Goal: Information Seeking & Learning: Learn about a topic

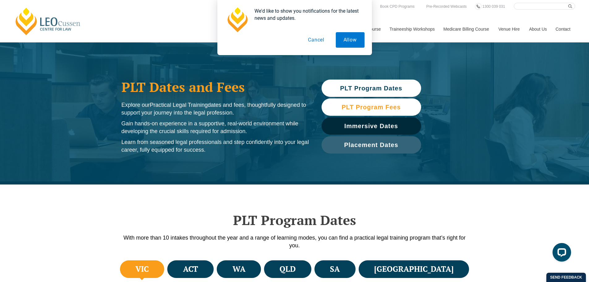
click at [385, 106] on span "PLT Program Fees" at bounding box center [371, 107] width 59 height 6
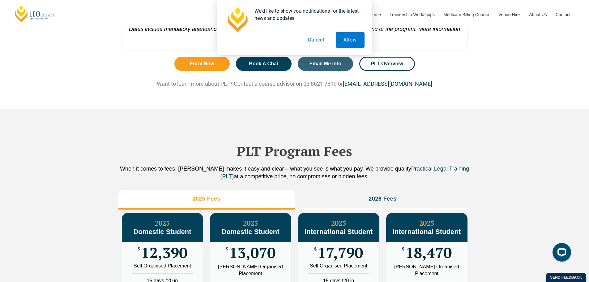
scroll to position [689, 0]
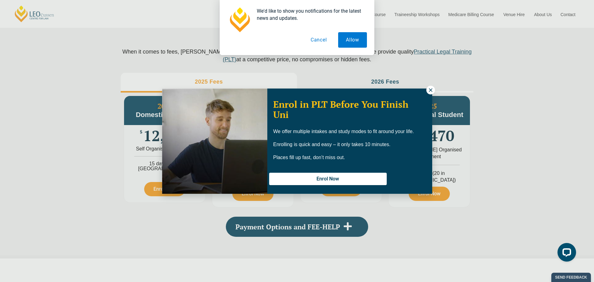
click at [431, 89] on icon at bounding box center [430, 89] width 3 height 3
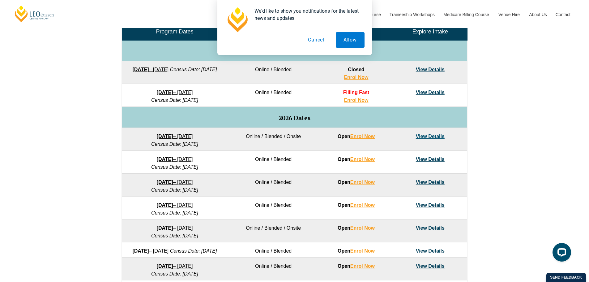
scroll to position [256, 0]
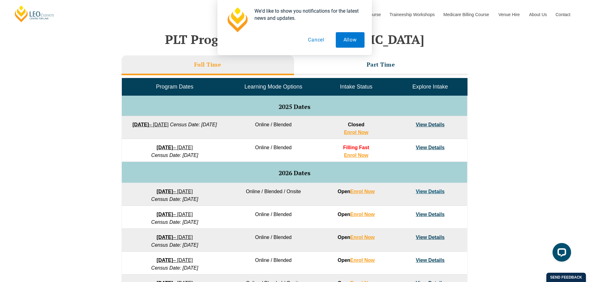
click at [433, 124] on link "View Details" at bounding box center [430, 124] width 29 height 5
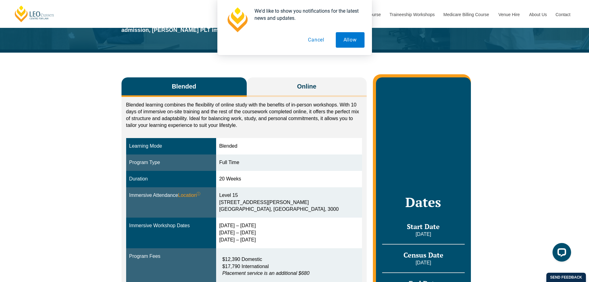
scroll to position [155, 0]
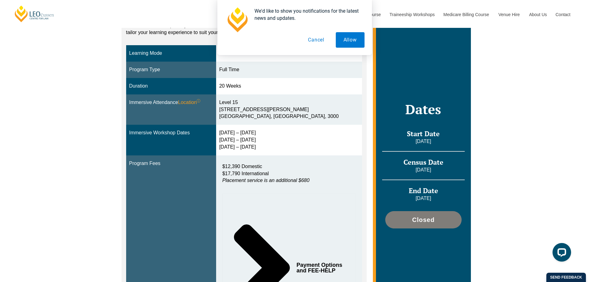
click at [315, 40] on button "Cancel" at bounding box center [316, 39] width 32 height 15
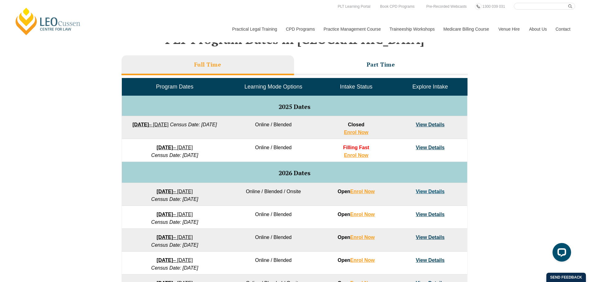
click at [161, 147] on strong "8 December 2025" at bounding box center [165, 147] width 16 height 5
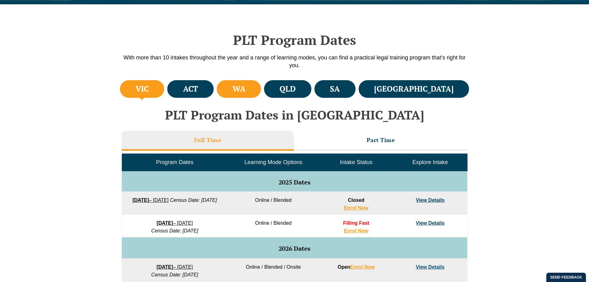
click at [246, 91] on h4 "WA" at bounding box center [239, 89] width 13 height 10
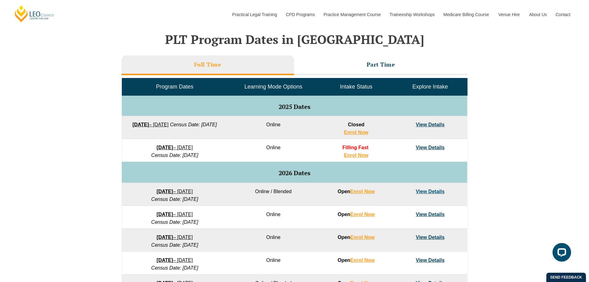
click at [430, 146] on link "View Details" at bounding box center [430, 147] width 29 height 5
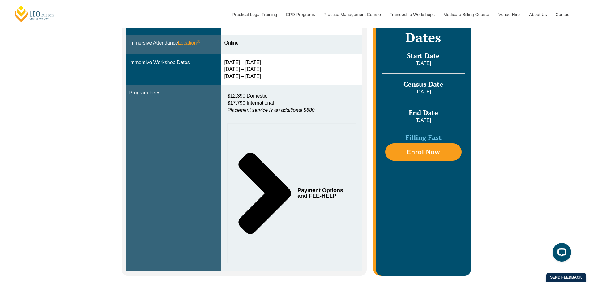
scroll to position [155, 0]
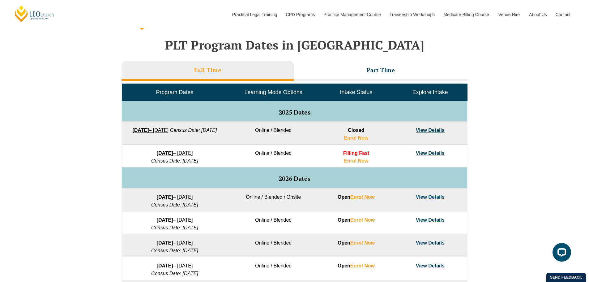
scroll to position [163, 0]
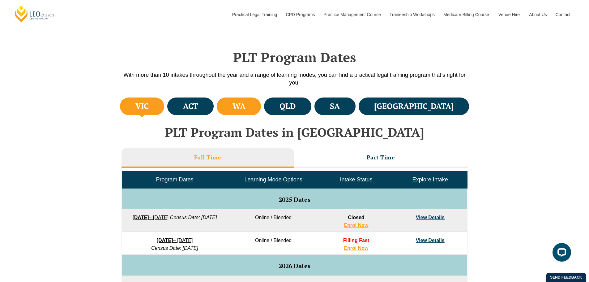
drag, startPoint x: 256, startPoint y: 96, endPoint x: 257, endPoint y: 104, distance: 8.4
click at [257, 107] on li "WA" at bounding box center [239, 106] width 44 height 18
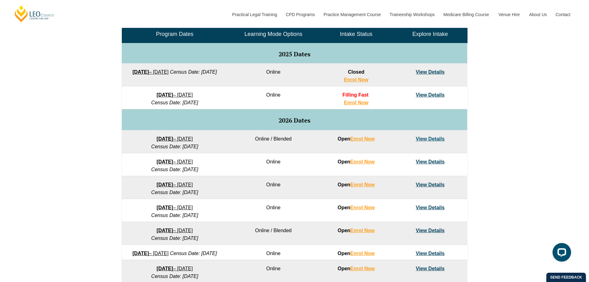
scroll to position [348, 0]
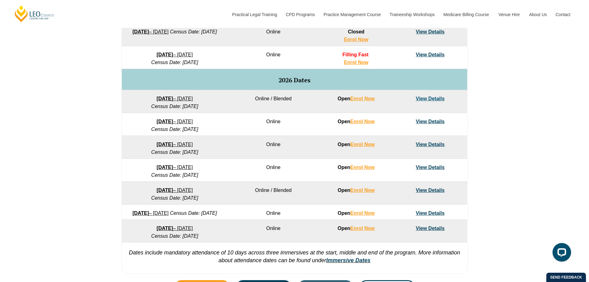
click at [426, 168] on link "View Details" at bounding box center [430, 167] width 29 height 5
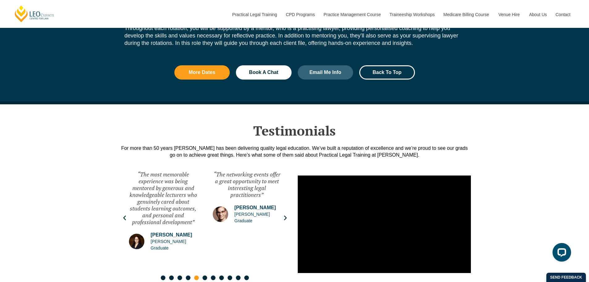
scroll to position [835, 0]
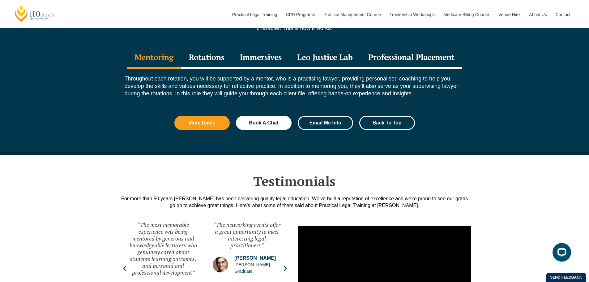
click at [335, 120] on span "Email Me Info" at bounding box center [326, 122] width 32 height 5
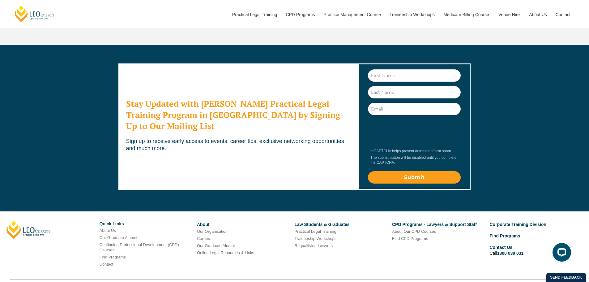
scroll to position [2050, 0]
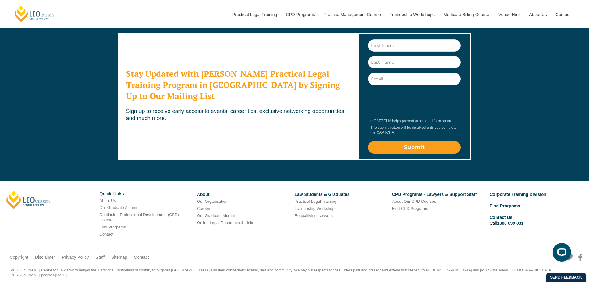
click at [316, 199] on link "Practical Legal Training" at bounding box center [316, 201] width 42 height 5
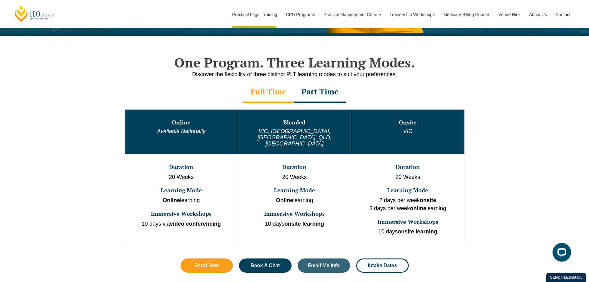
click at [325, 94] on div "Part Time" at bounding box center [320, 92] width 52 height 22
